Goal: Task Accomplishment & Management: Manage account settings

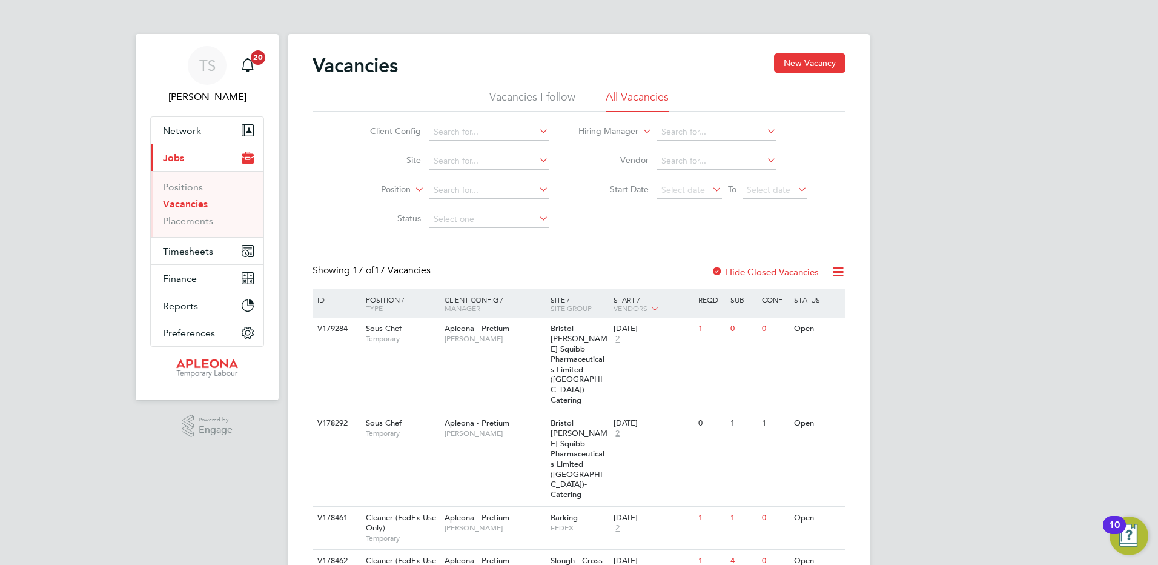
click at [529, 92] on li "Vacancies I follow" at bounding box center [532, 101] width 86 height 22
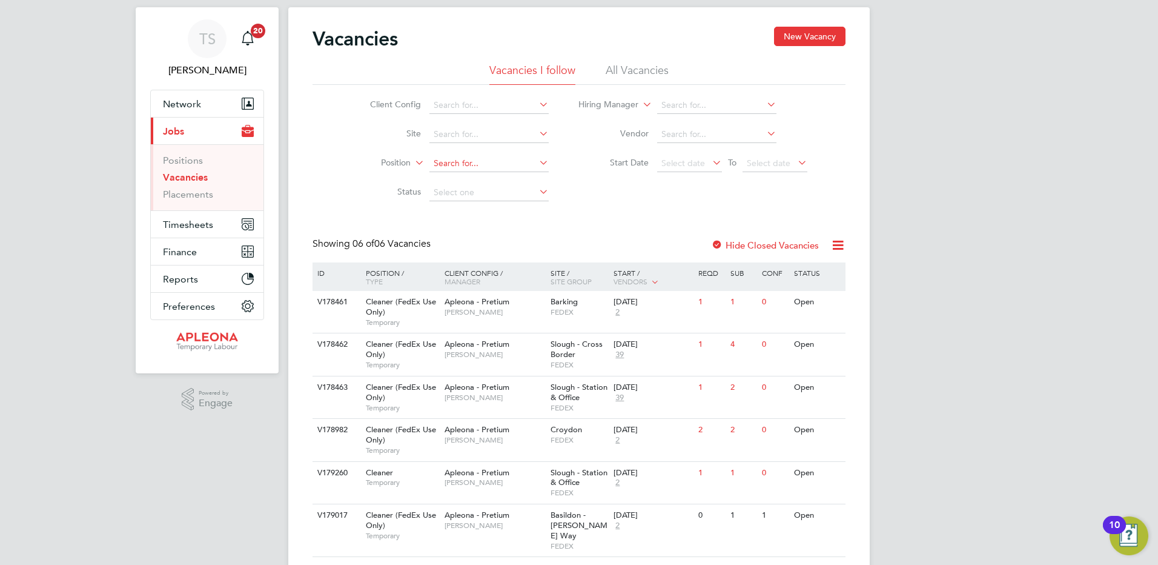
scroll to position [52, 0]
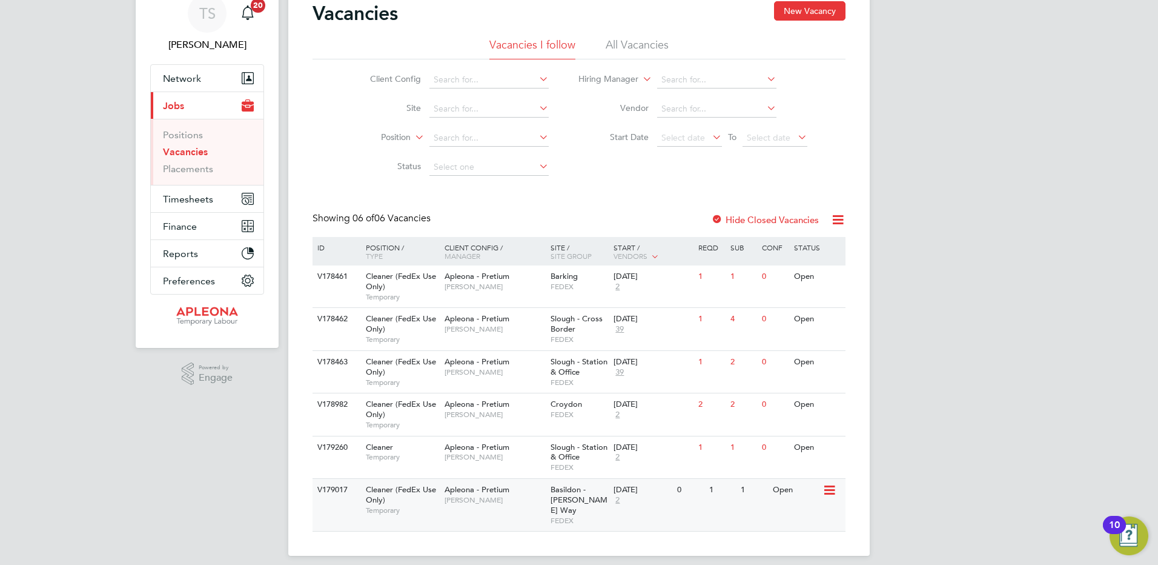
click at [835, 490] on icon at bounding box center [829, 490] width 12 height 15
click at [806, 520] on li "View Details" at bounding box center [799, 517] width 70 height 17
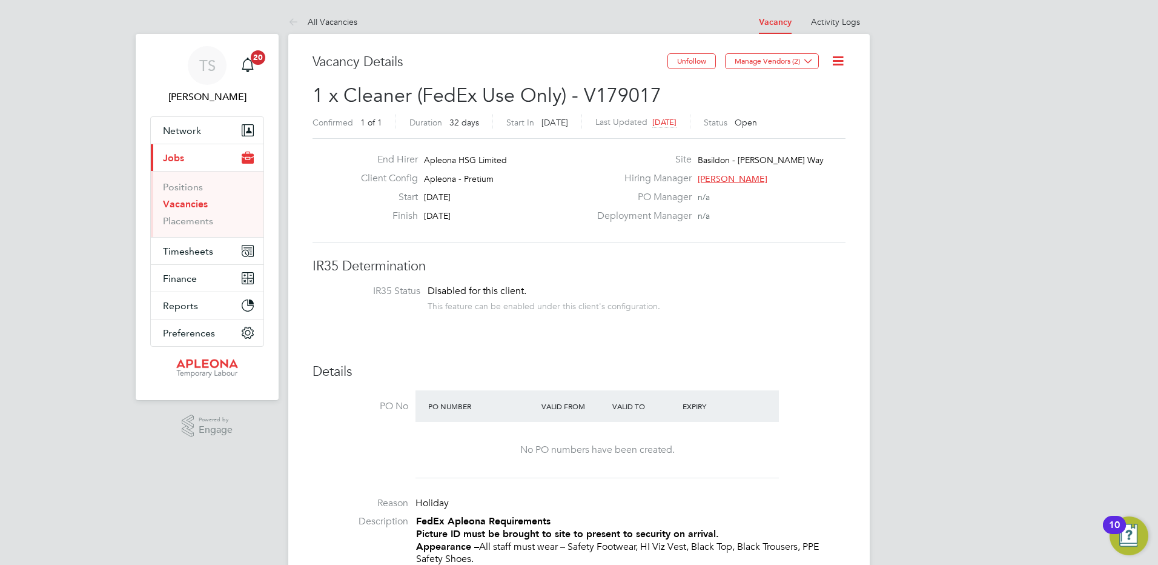
click at [842, 58] on icon at bounding box center [838, 60] width 15 height 15
click at [801, 108] on li "Update Status" at bounding box center [809, 106] width 70 height 17
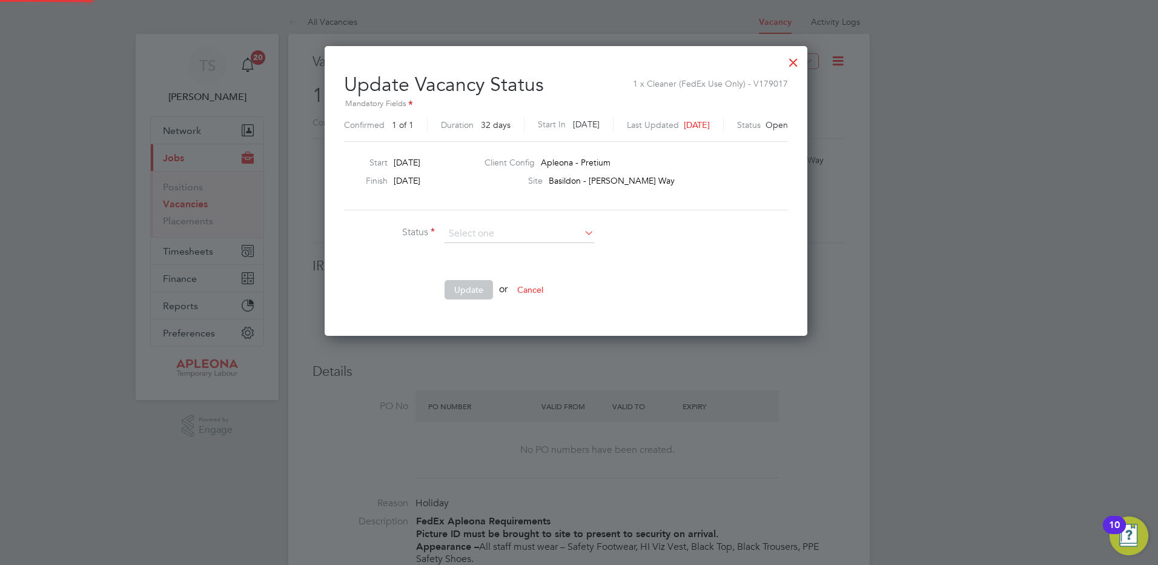
scroll to position [289, 509]
click at [477, 250] on li "Completed" at bounding box center [519, 250] width 151 height 16
type input "Completed"
click at [465, 292] on button "Update" at bounding box center [469, 289] width 48 height 19
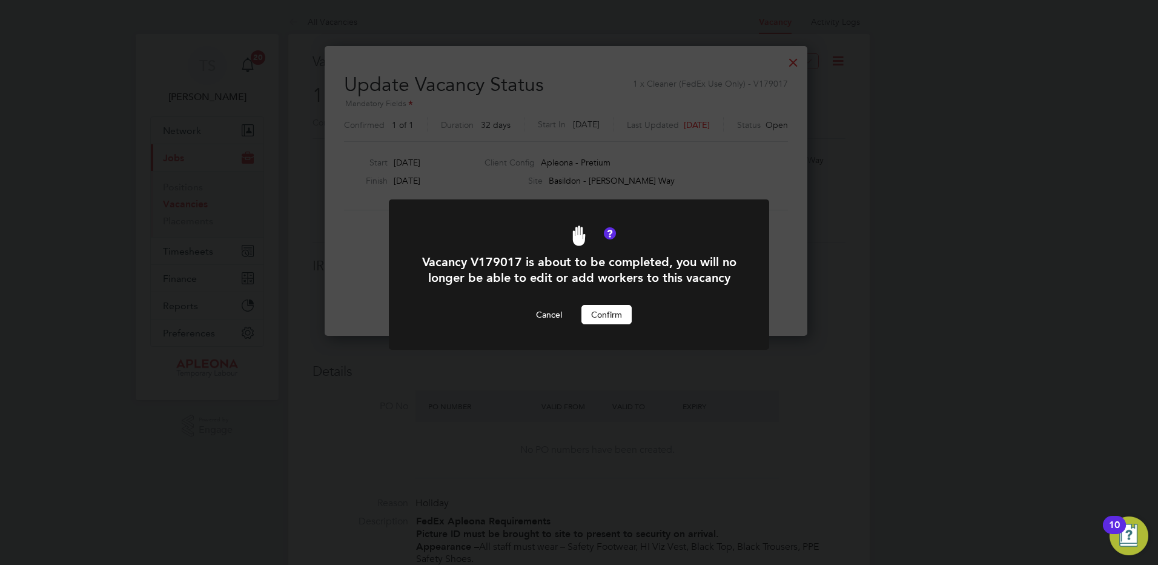
click at [605, 324] on button "Confirm" at bounding box center [607, 314] width 50 height 19
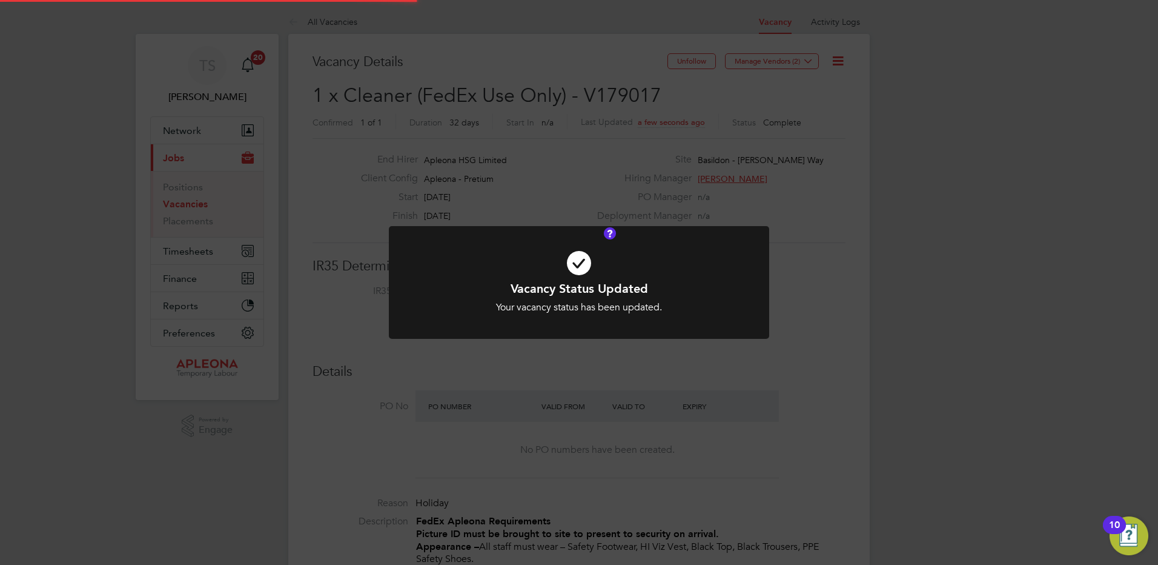
scroll to position [36, 85]
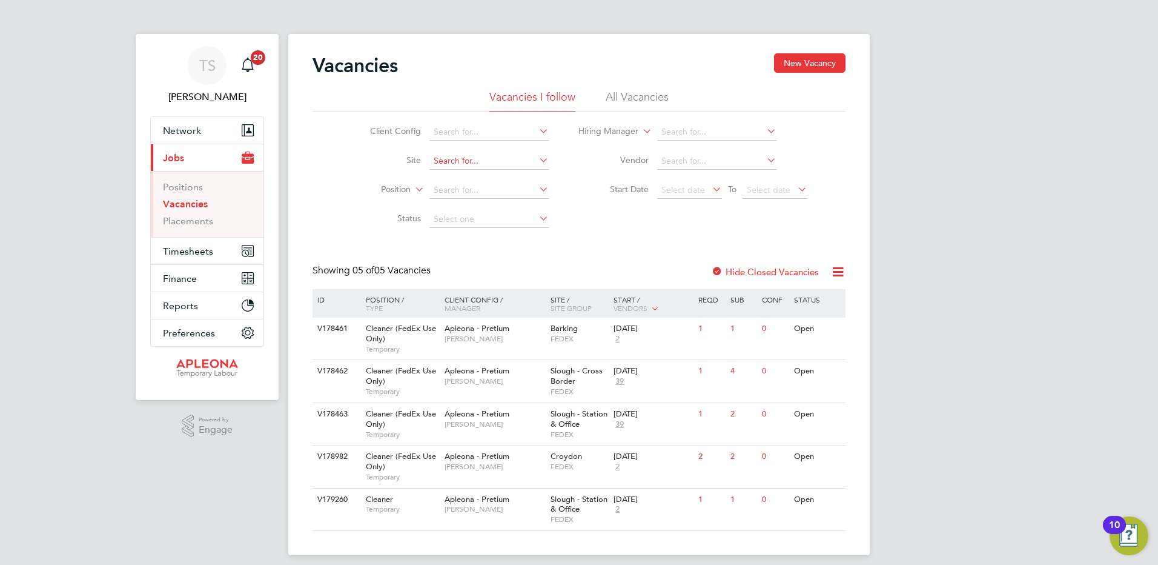
click at [449, 156] on input at bounding box center [488, 161] width 119 height 17
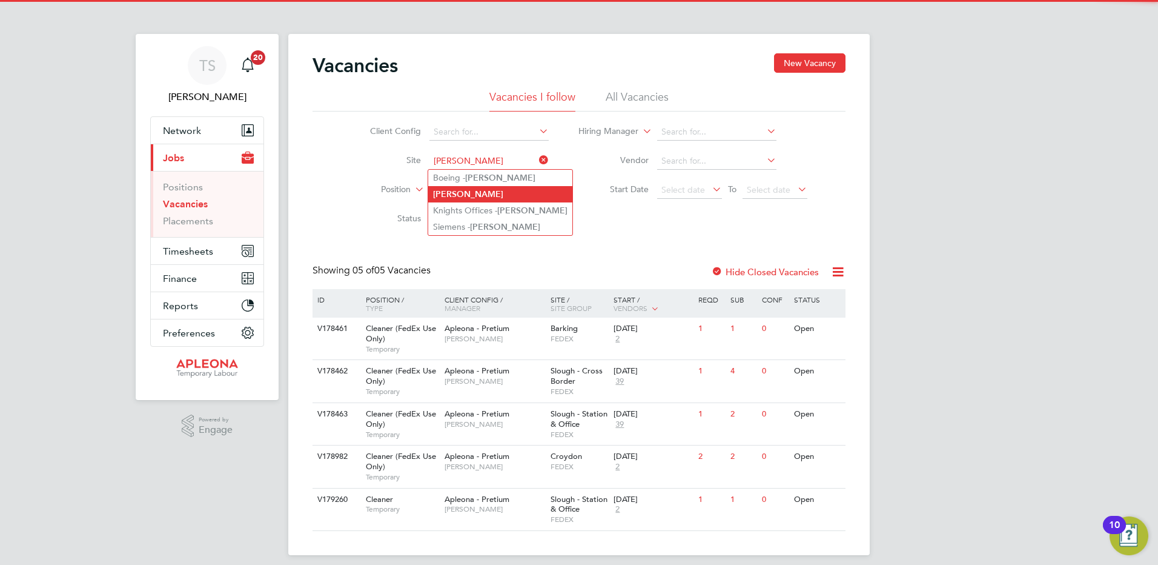
type input "Crawley"
click at [444, 191] on b "Crawley" at bounding box center [468, 194] width 70 height 10
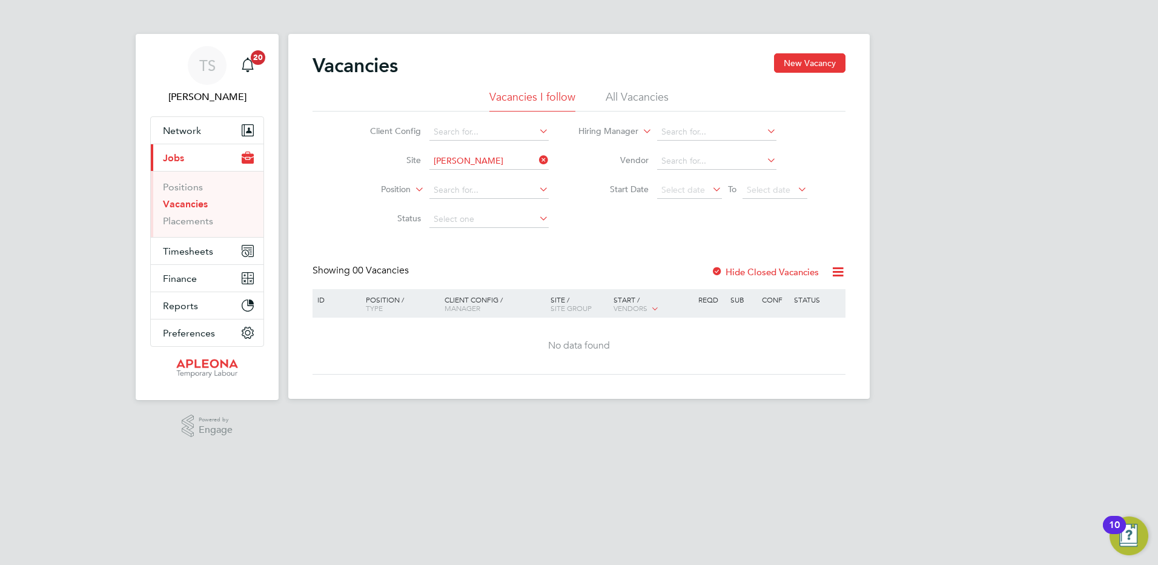
click at [761, 270] on label "Hide Closed Vacancies" at bounding box center [765, 272] width 108 height 12
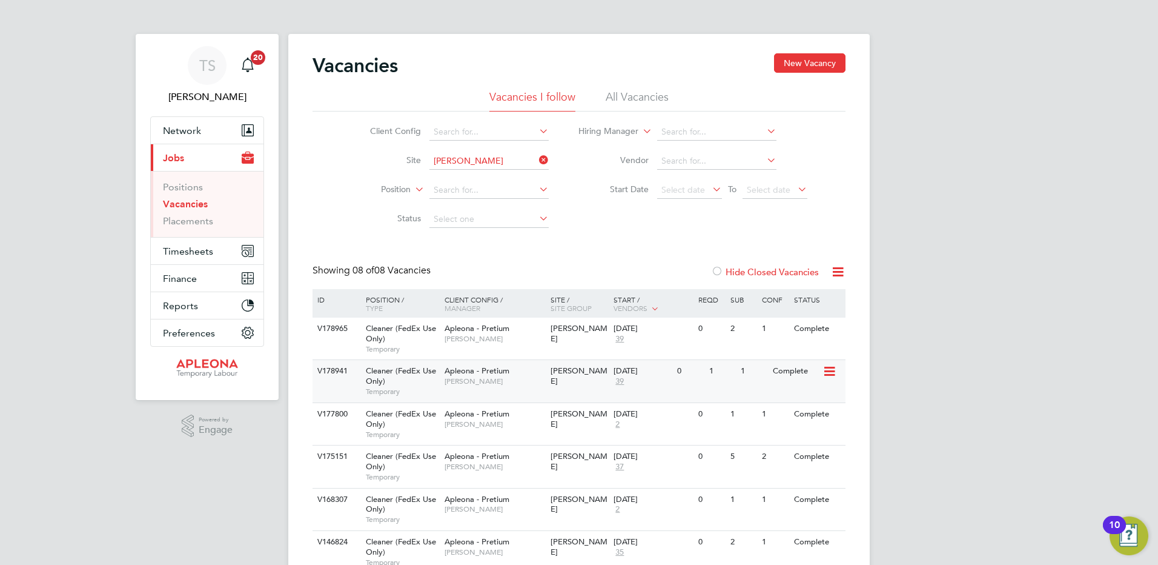
click at [622, 376] on span "39" at bounding box center [620, 381] width 12 height 10
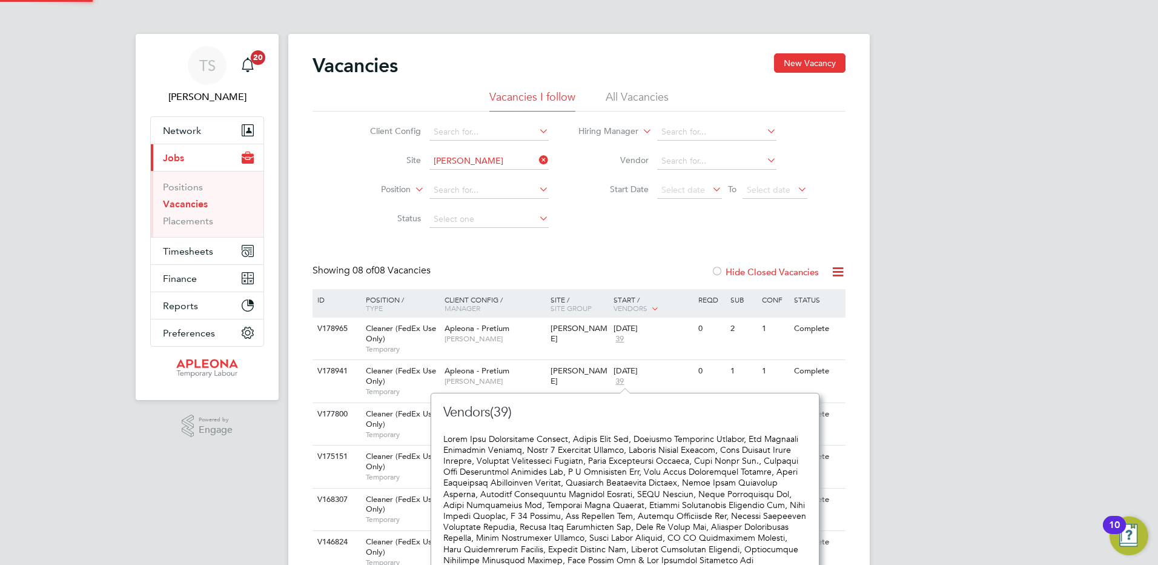
scroll to position [560, 379]
click at [459, 371] on span "Apleona - Pretium" at bounding box center [477, 370] width 65 height 10
click at [453, 336] on span "[PERSON_NAME]" at bounding box center [495, 339] width 100 height 10
click at [376, 417] on span "Cleaner (FedEx Use Only)" at bounding box center [401, 418] width 70 height 21
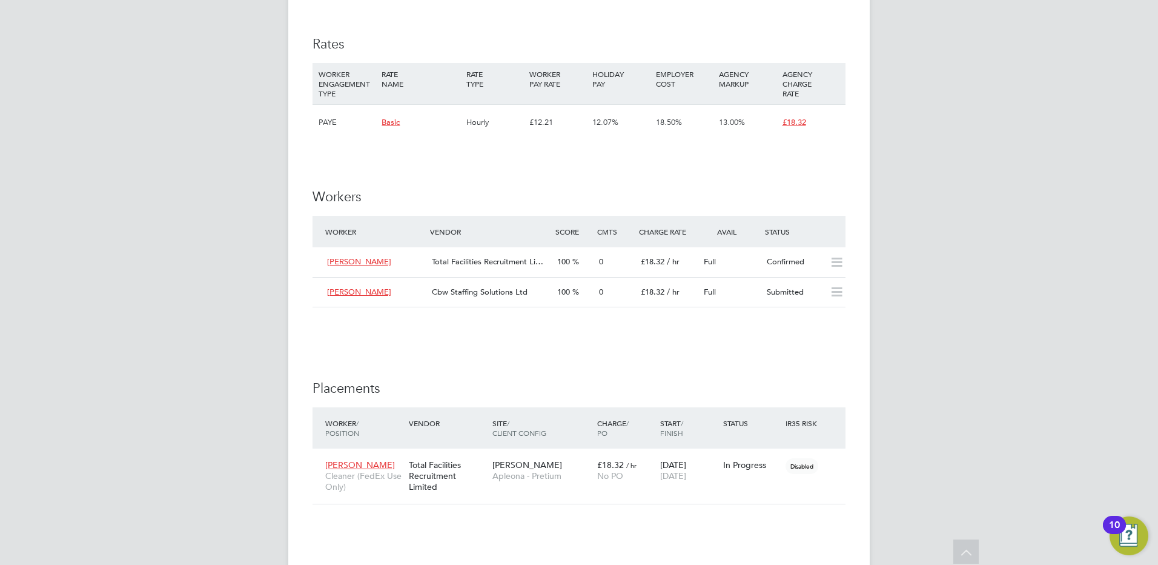
scroll to position [1090, 0]
